Goal: Task Accomplishment & Management: Manage account settings

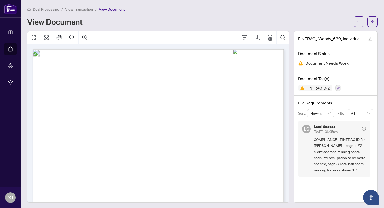
scroll to position [221, 0]
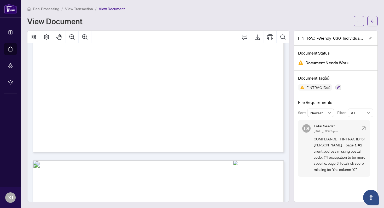
click at [168, 187] on span "Individual Identification Information Record" at bounding box center [109, 191] width 118 height 9
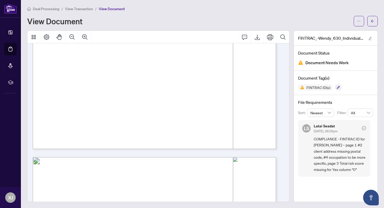
click at [197, 16] on div "View Document" at bounding box center [202, 21] width 351 height 10
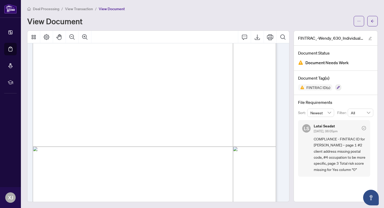
scroll to position [0, 0]
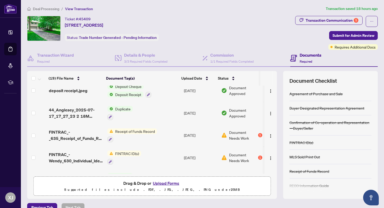
scroll to position [218, 0]
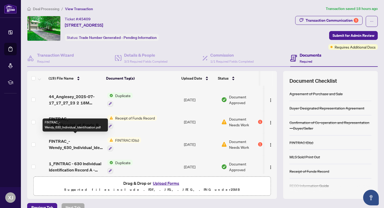
click at [72, 143] on span "FINTRAC_-Wendy_630_Individual_Identification.pdf" at bounding box center [76, 144] width 54 height 13
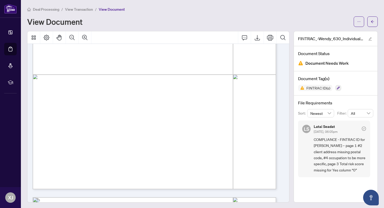
scroll to position [68, 0]
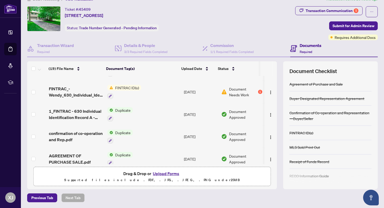
scroll to position [236, 0]
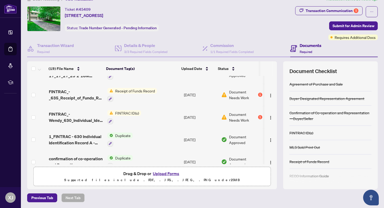
click at [229, 92] on span "Document Needs Work" at bounding box center [243, 94] width 28 height 11
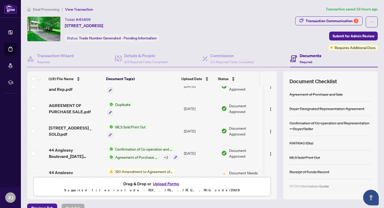
scroll to position [332, 0]
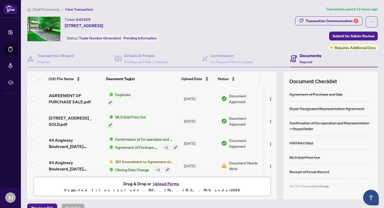
click at [164, 183] on button "Upload Forms" at bounding box center [166, 183] width 30 height 7
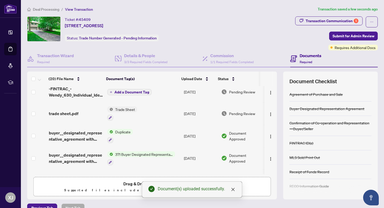
scroll to position [0, 0]
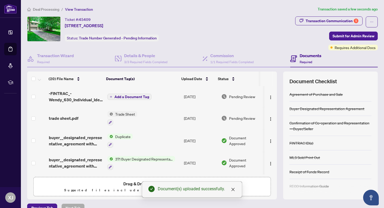
click at [130, 96] on span "Add a Document Tag" at bounding box center [131, 97] width 35 height 4
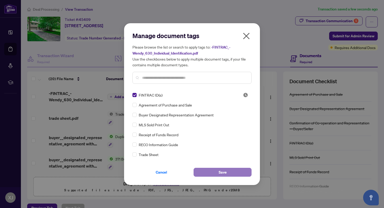
click at [224, 172] on span "Save" at bounding box center [223, 172] width 8 height 8
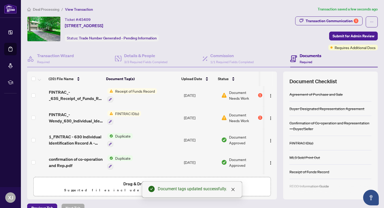
scroll to position [262, 0]
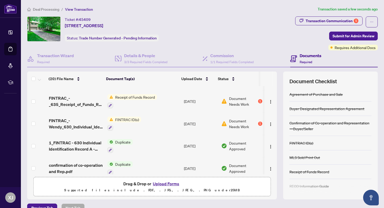
click at [237, 98] on span "Document Needs Work" at bounding box center [243, 101] width 28 height 11
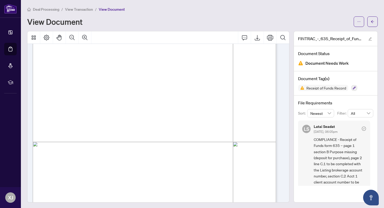
scroll to position [98, 0]
click at [256, 38] on icon "Export" at bounding box center [257, 37] width 6 height 6
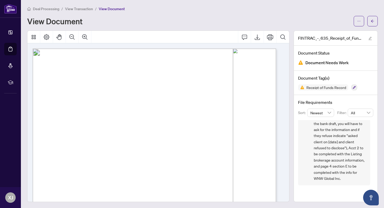
scroll to position [0, 0]
click at [367, 21] on button "button" at bounding box center [372, 21] width 10 height 10
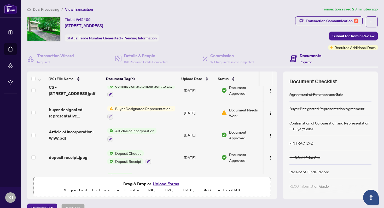
scroll to position [187, 0]
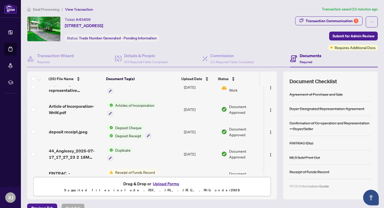
click at [136, 103] on span "Articles of Incorporation" at bounding box center [134, 105] width 43 height 6
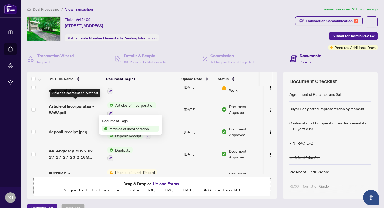
click at [66, 106] on span "Article of Incorporation-WnW.pdf" at bounding box center [76, 109] width 54 height 13
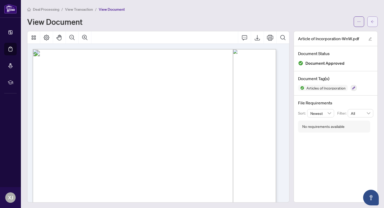
click at [371, 21] on icon "arrow-left" at bounding box center [373, 22] width 4 height 4
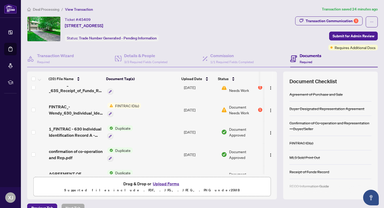
scroll to position [233, 0]
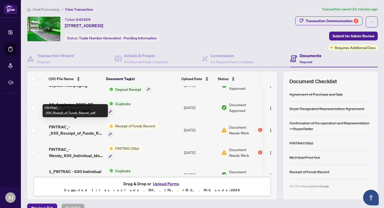
click at [84, 127] on span "FINTRAC_-_635_Receipt_of_Funds_Record_.pdf" at bounding box center [76, 130] width 54 height 13
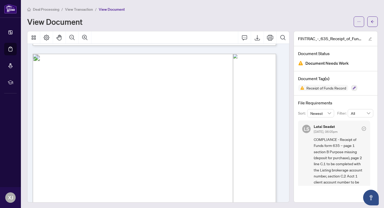
scroll to position [924, 0]
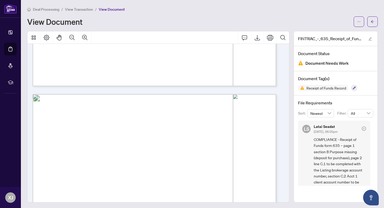
click at [74, 145] on span "1. Name: . . . . . . . . . . . . . . . . . . . . . . . . . . . . . . . . . . . …" at bounding box center [122, 146] width 147 height 4
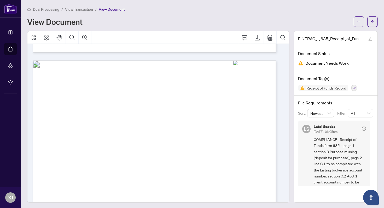
scroll to position [980, 0]
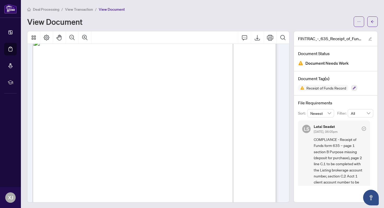
click at [140, 106] on span ". . . . . . . . . . . . . . . . . . . . . . . . . . . . . . . . . . . . . . . .…" at bounding box center [196, 106] width 122 height 0
click at [115, 104] on span "4. Nature of their principal business or occupation:" at bounding box center [82, 105] width 67 height 4
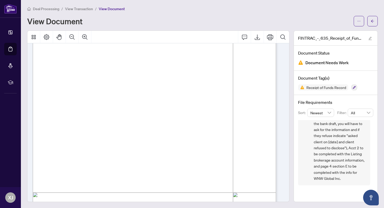
scroll to position [662, 0]
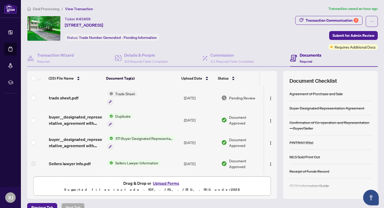
scroll to position [50, 0]
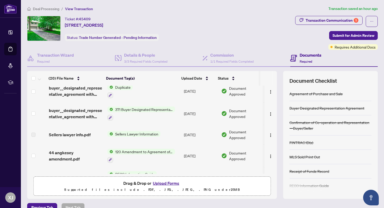
click at [168, 184] on button "Upload Forms" at bounding box center [166, 183] width 30 height 7
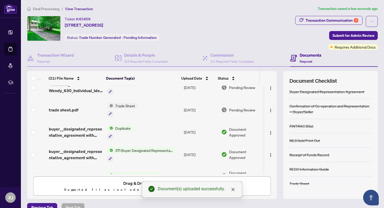
scroll to position [0, 0]
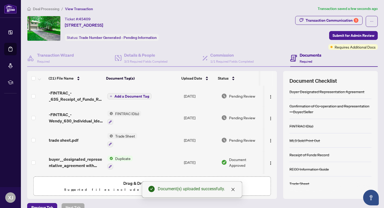
click at [122, 96] on span "Add a Document Tag" at bounding box center [131, 97] width 35 height 4
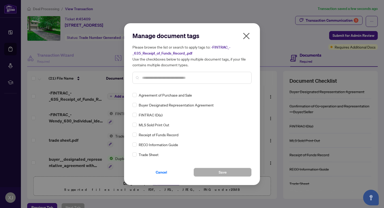
click at [149, 78] on input "text" at bounding box center [194, 78] width 105 height 6
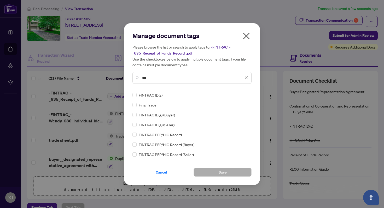
type input "***"
click at [246, 35] on icon "close" at bounding box center [246, 36] width 7 height 7
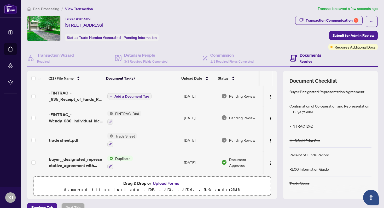
click at [134, 95] on span "Add a Document Tag" at bounding box center [131, 97] width 35 height 4
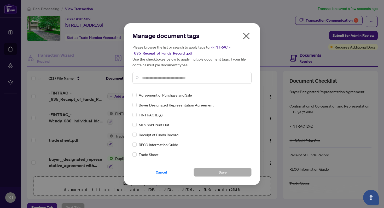
click at [145, 78] on input "text" at bounding box center [194, 78] width 105 height 6
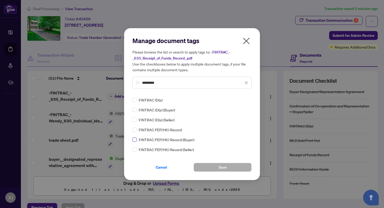
type input "*******"
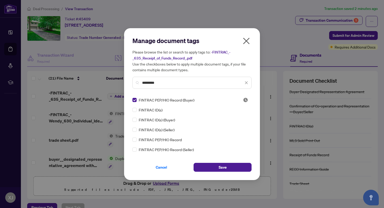
click at [245, 40] on icon "close" at bounding box center [246, 41] width 7 height 7
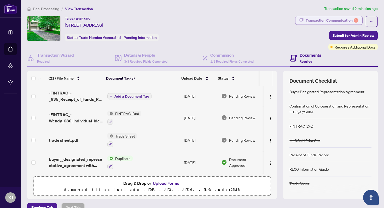
click at [324, 19] on div "Transaction Communication 5" at bounding box center [332, 20] width 53 height 8
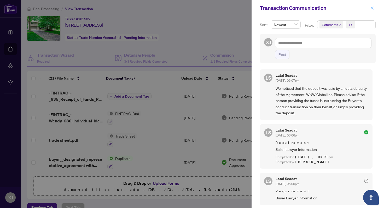
click at [372, 8] on icon "close" at bounding box center [372, 8] width 4 height 4
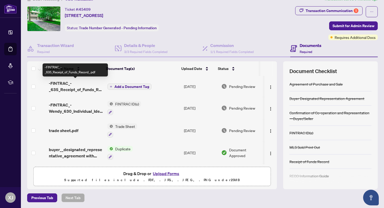
click at [69, 88] on span "-FINTRAC_-_635_Receipt_of_Funds_Record_.pdf" at bounding box center [76, 86] width 54 height 13
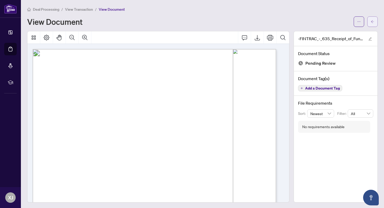
click at [371, 22] on icon "arrow-left" at bounding box center [373, 22] width 4 height 4
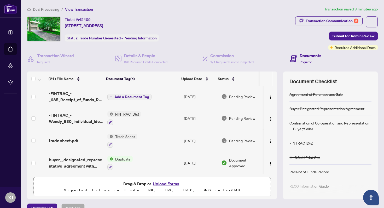
click at [138, 98] on span "Add a Document Tag" at bounding box center [131, 97] width 35 height 4
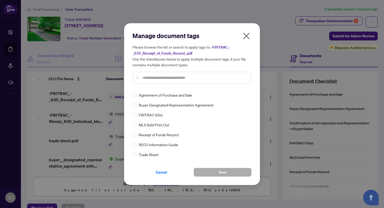
click at [153, 78] on input "text" at bounding box center [194, 78] width 105 height 6
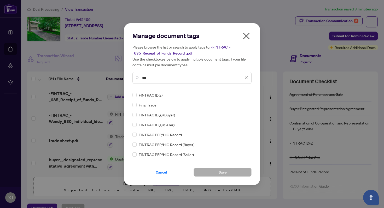
type input "***"
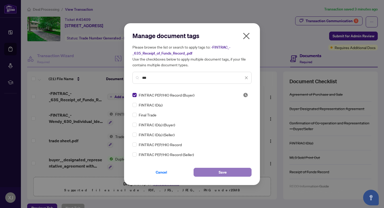
click at [223, 172] on span "Save" at bounding box center [223, 172] width 8 height 8
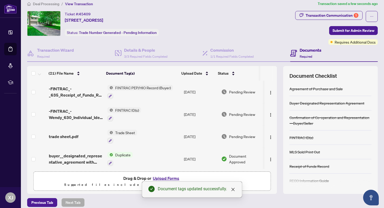
scroll to position [10, 0]
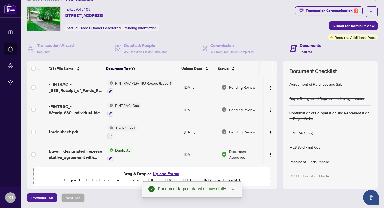
click at [243, 19] on div "Ticket #: 45409 [STREET_ADDRESS] Status: Trade Number Generated - Pending Infor…" at bounding box center [160, 18] width 266 height 25
